Goal: Information Seeking & Learning: Find specific fact

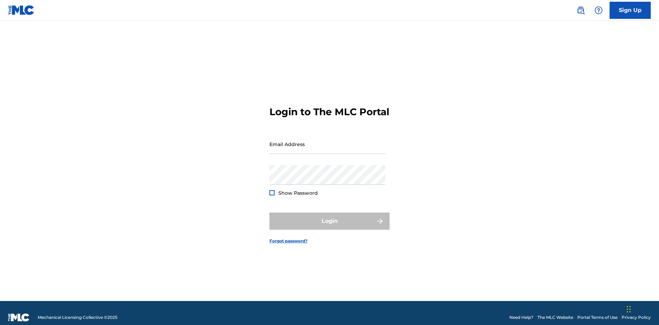
scroll to position [9, 0]
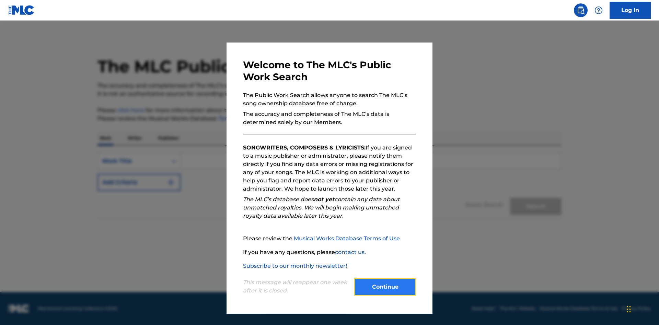
click at [385, 287] on button "Continue" at bounding box center [385, 287] width 62 height 17
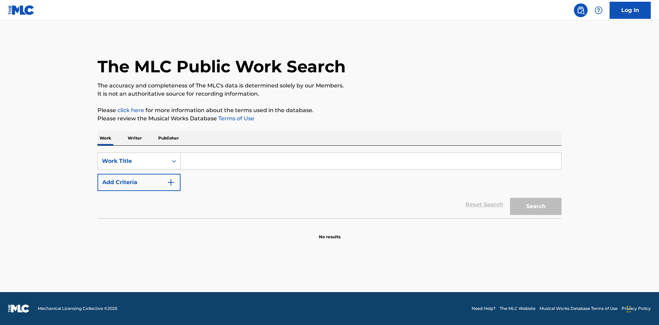
click at [168, 138] on p "Publisher" at bounding box center [168, 138] width 25 height 14
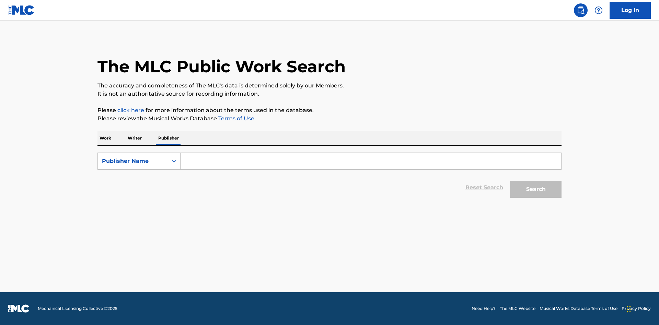
click at [371, 161] on input "Search Form" at bounding box center [371, 161] width 381 height 16
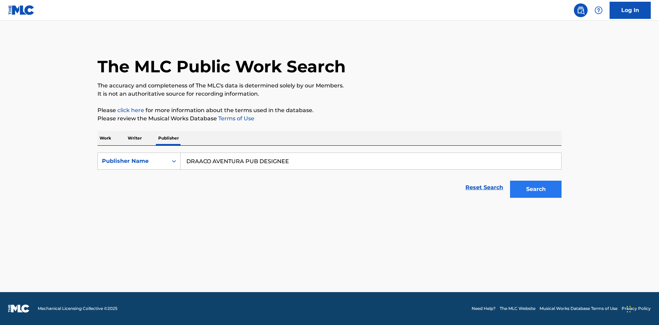
type input "DRAACO AVENTURA PUB DESIGNEE"
click at [536, 189] on button "Search" at bounding box center [535, 189] width 51 height 17
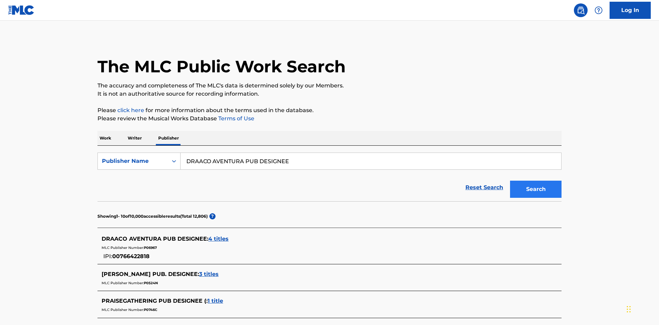
scroll to position [195, 0]
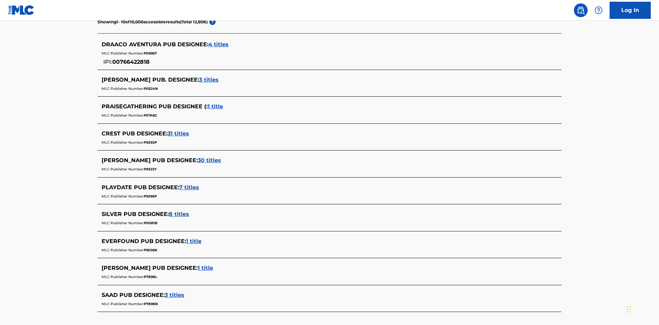
click at [219, 45] on span "4 titles" at bounding box center [218, 44] width 20 height 7
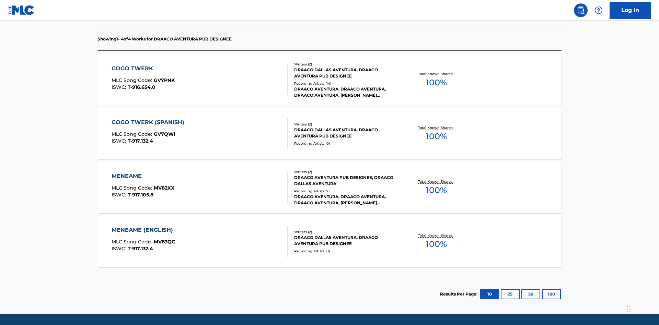
scroll to position [216, 0]
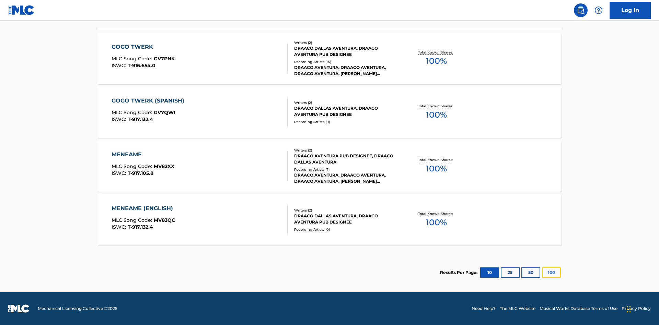
click at [542, 273] on button "100" at bounding box center [551, 273] width 19 height 10
click at [142, 155] on div "MENEAME" at bounding box center [143, 155] width 63 height 8
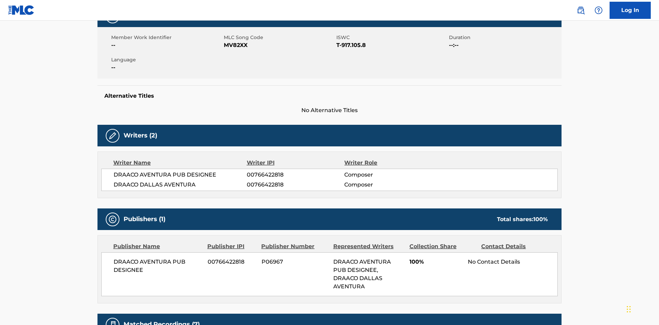
scroll to position [5, 0]
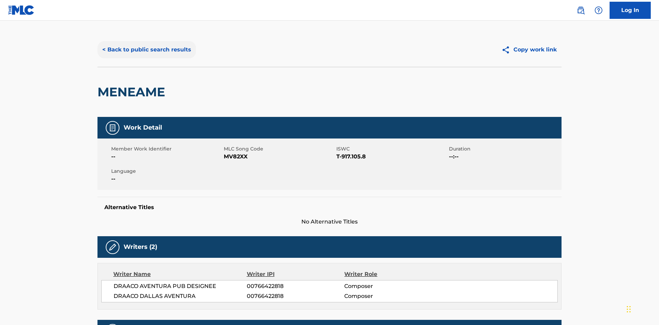
click at [146, 50] on button "< Back to public search results" at bounding box center [146, 49] width 98 height 17
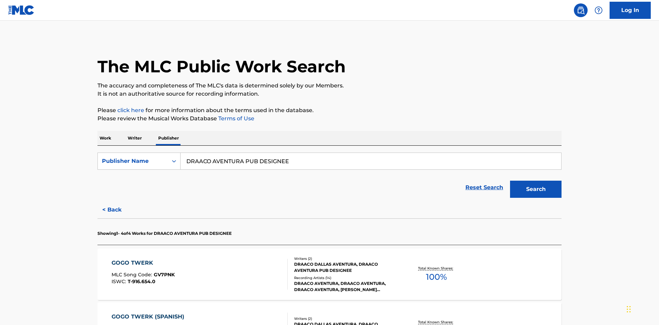
scroll to position [114, 0]
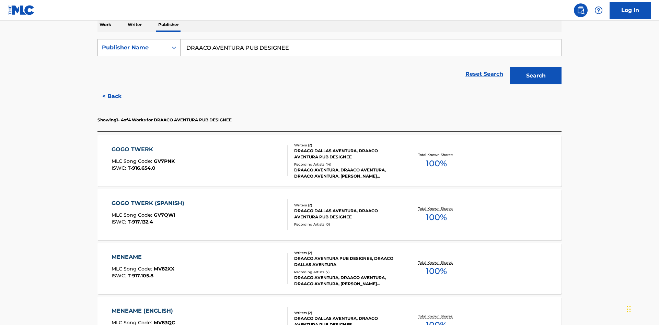
click at [133, 48] on div "Publisher Name" at bounding box center [133, 48] width 62 height 8
click at [139, 65] on div "Publisher IPI" at bounding box center [139, 64] width 82 height 17
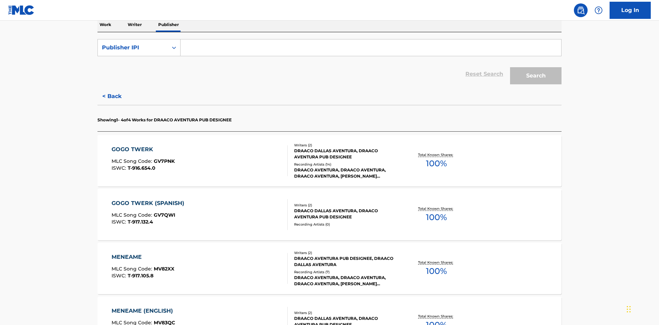
scroll to position [112, 0]
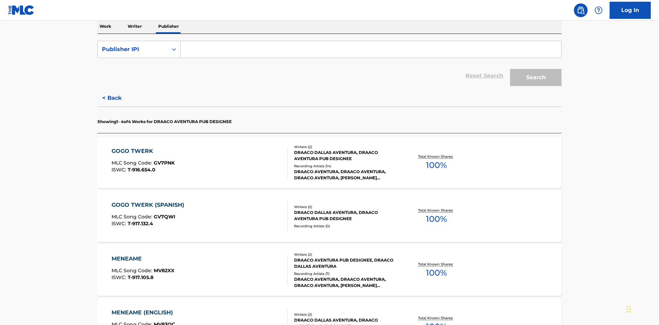
click at [371, 49] on input "Search Form" at bounding box center [371, 49] width 381 height 16
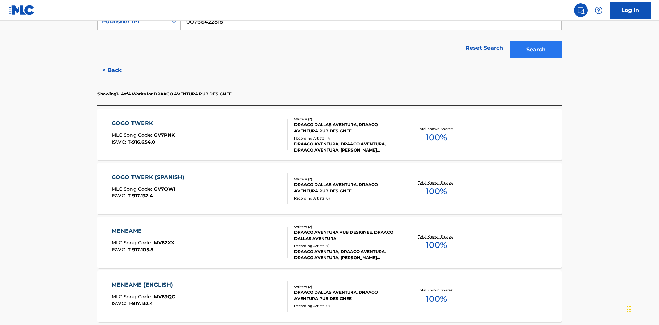
type input "00766422818"
click at [536, 50] on button "Search" at bounding box center [535, 49] width 51 height 17
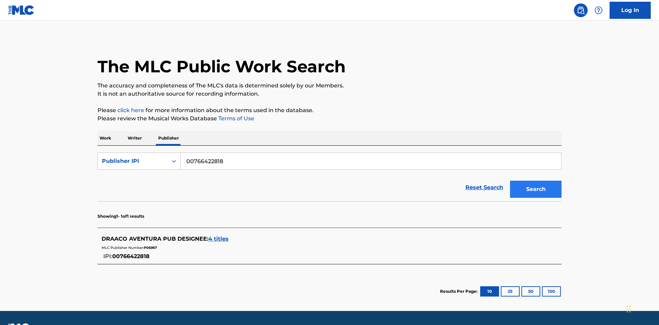
scroll to position [19, 0]
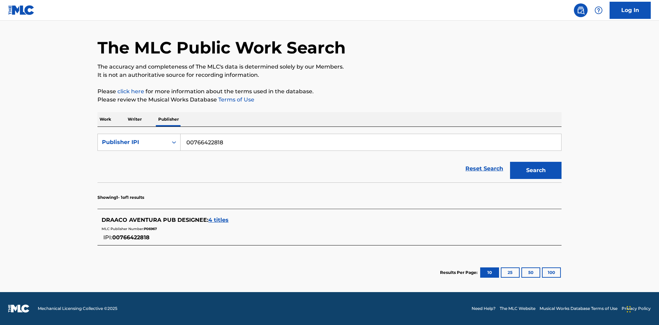
click at [219, 220] on span "4 titles" at bounding box center [218, 220] width 20 height 7
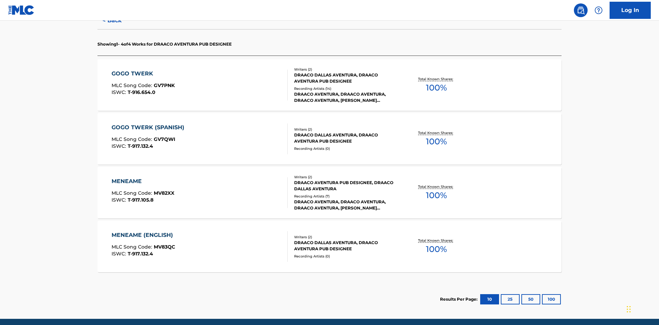
scroll to position [216, 0]
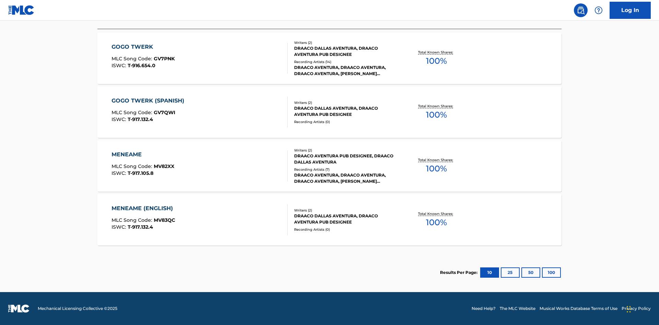
click at [142, 155] on div "MENEAME" at bounding box center [143, 155] width 63 height 8
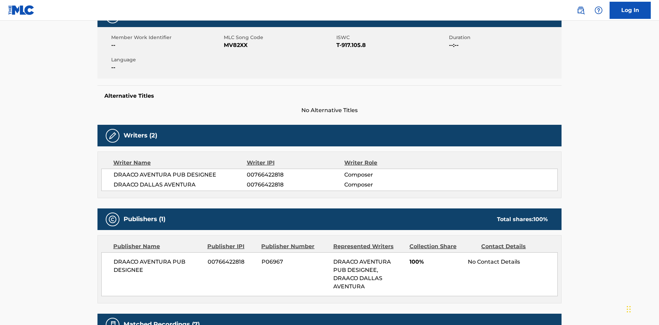
scroll to position [5, 0]
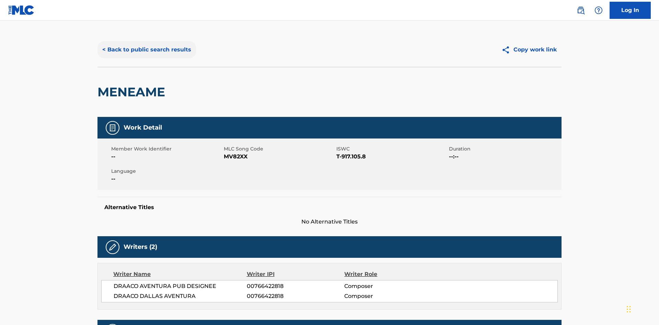
click at [146, 50] on button "< Back to public search results" at bounding box center [146, 49] width 98 height 17
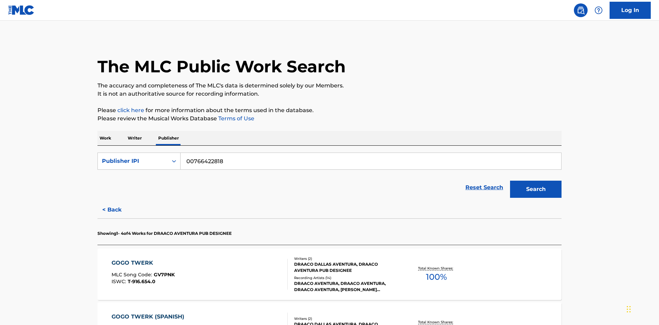
scroll to position [114, 0]
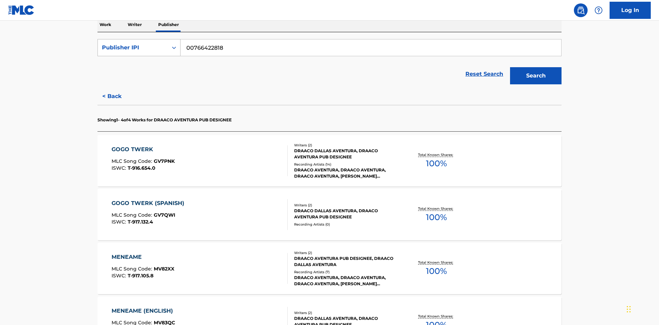
click at [133, 48] on div "Publisher IPI" at bounding box center [133, 48] width 62 height 8
click at [139, 82] on div "MLC Publisher Number" at bounding box center [139, 81] width 82 height 17
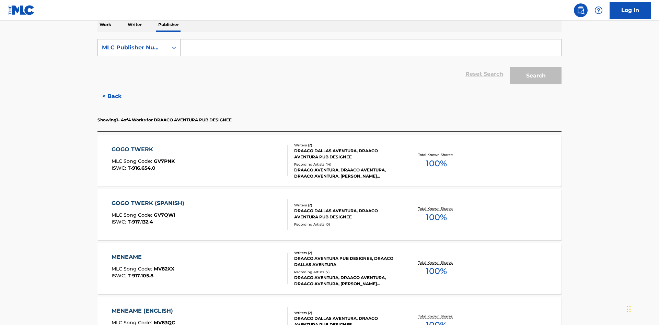
scroll to position [112, 0]
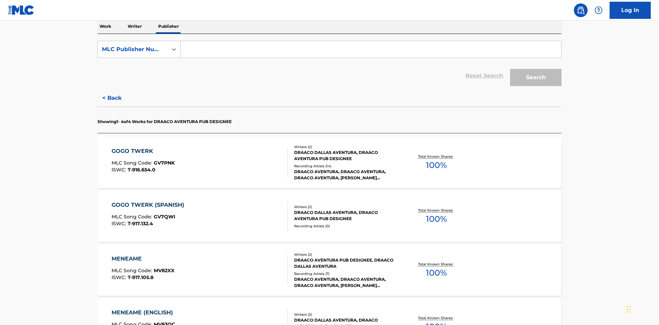
click at [371, 49] on input "Search Form" at bounding box center [371, 49] width 381 height 16
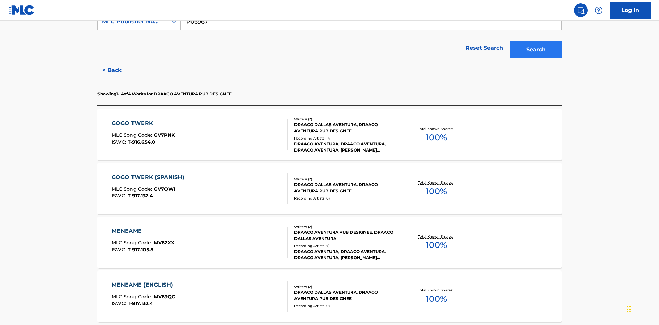
type input "P06967"
click at [536, 50] on button "Search" at bounding box center [535, 49] width 51 height 17
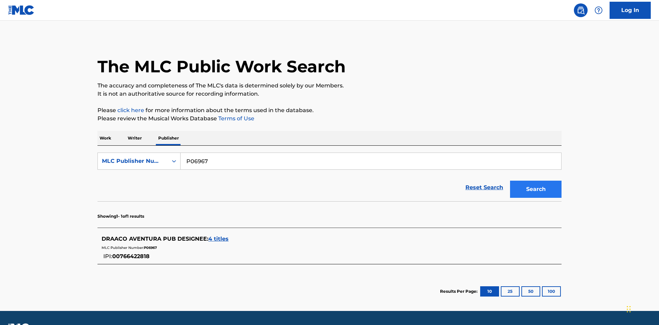
scroll to position [19, 0]
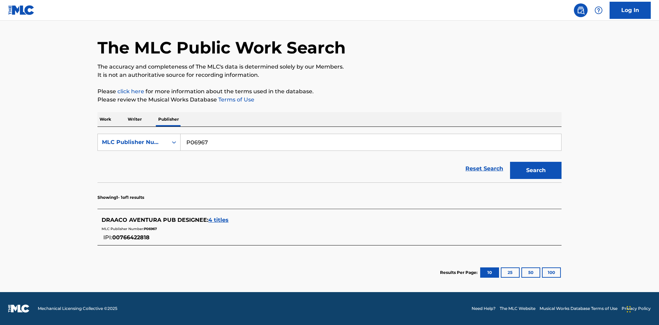
click at [219, 220] on span "4 titles" at bounding box center [218, 220] width 20 height 7
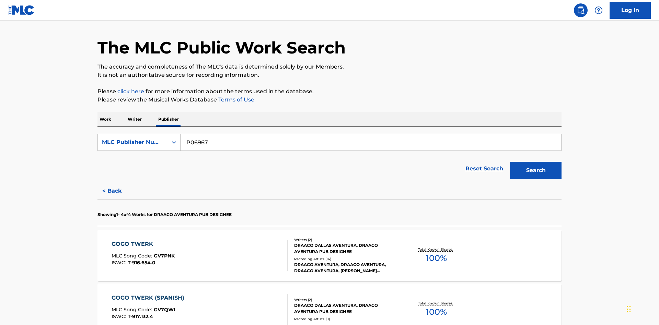
scroll to position [189, 0]
